Goal: Transaction & Acquisition: Purchase product/service

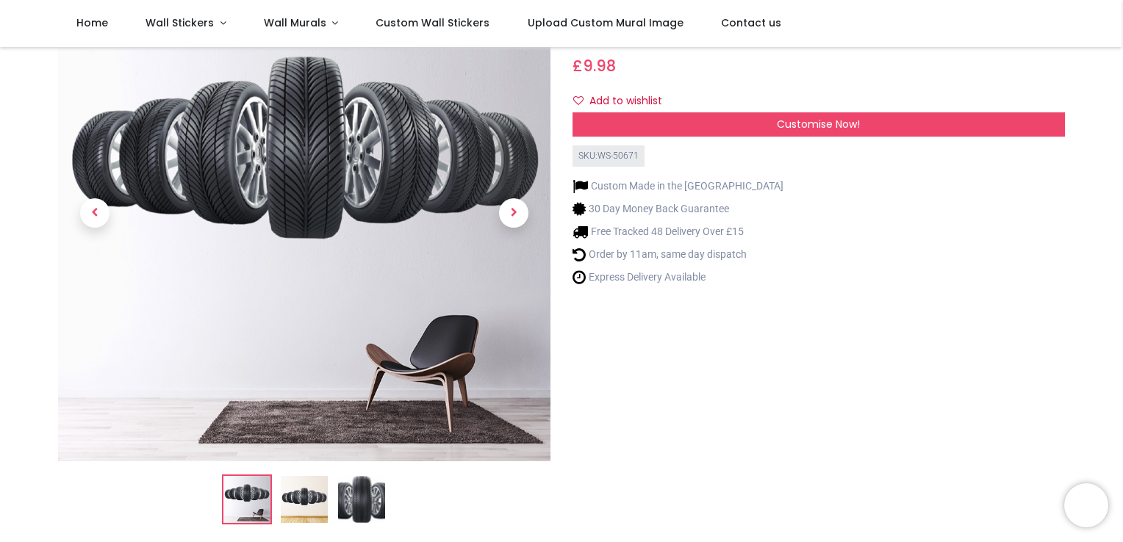
scroll to position [96, 0]
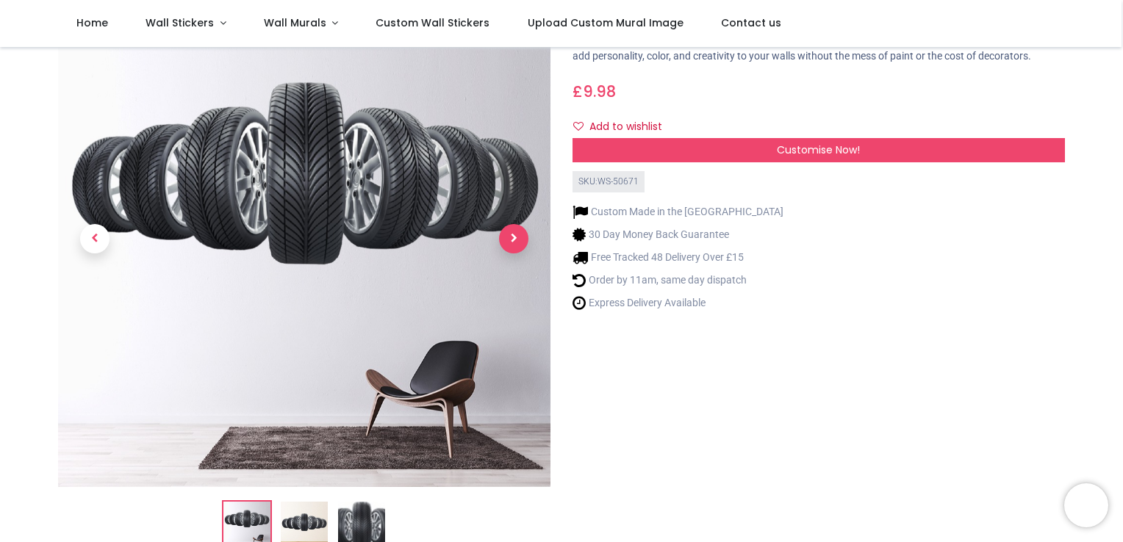
click at [515, 229] on span "Next" at bounding box center [513, 238] width 29 height 29
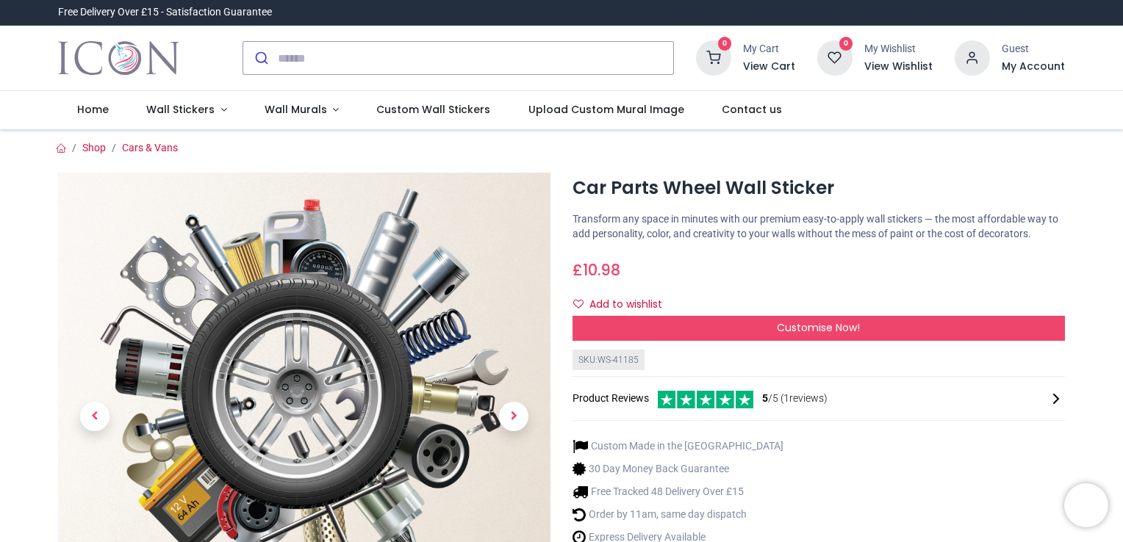
click at [795, 398] on span "5 /5 ( 1 reviews)" at bounding box center [794, 399] width 65 height 15
